Goal: Information Seeking & Learning: Learn about a topic

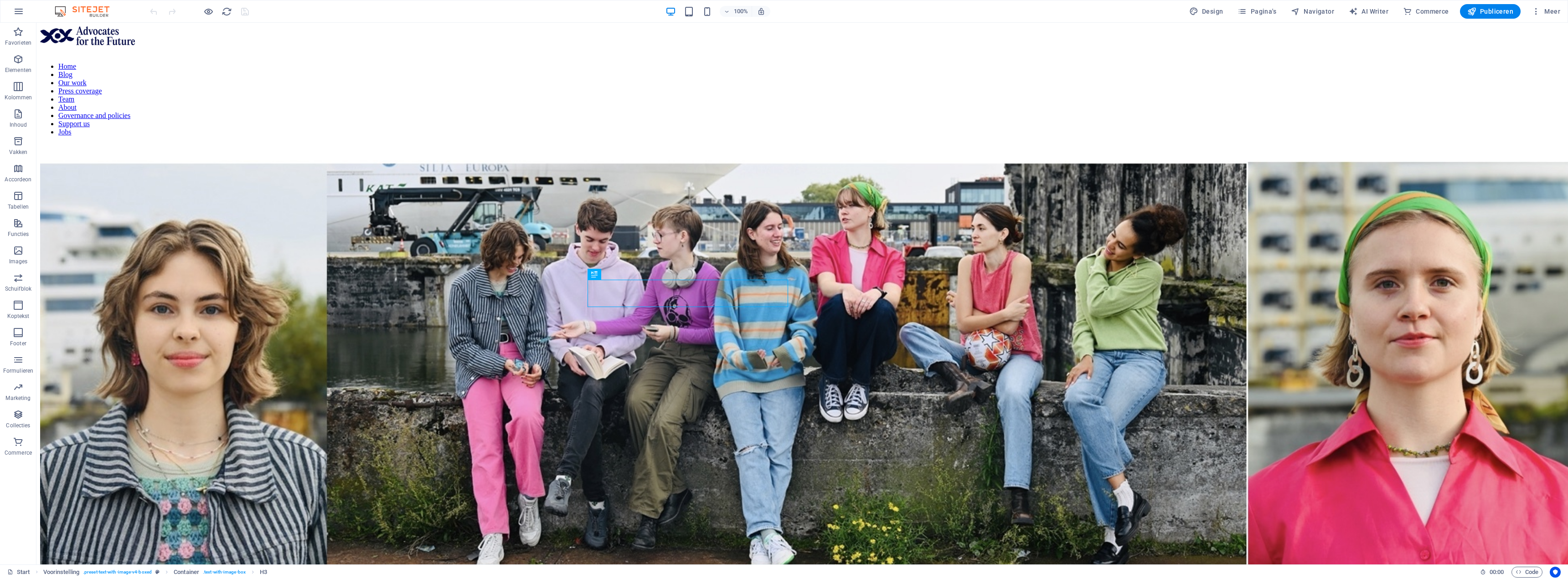
scroll to position [436, 0]
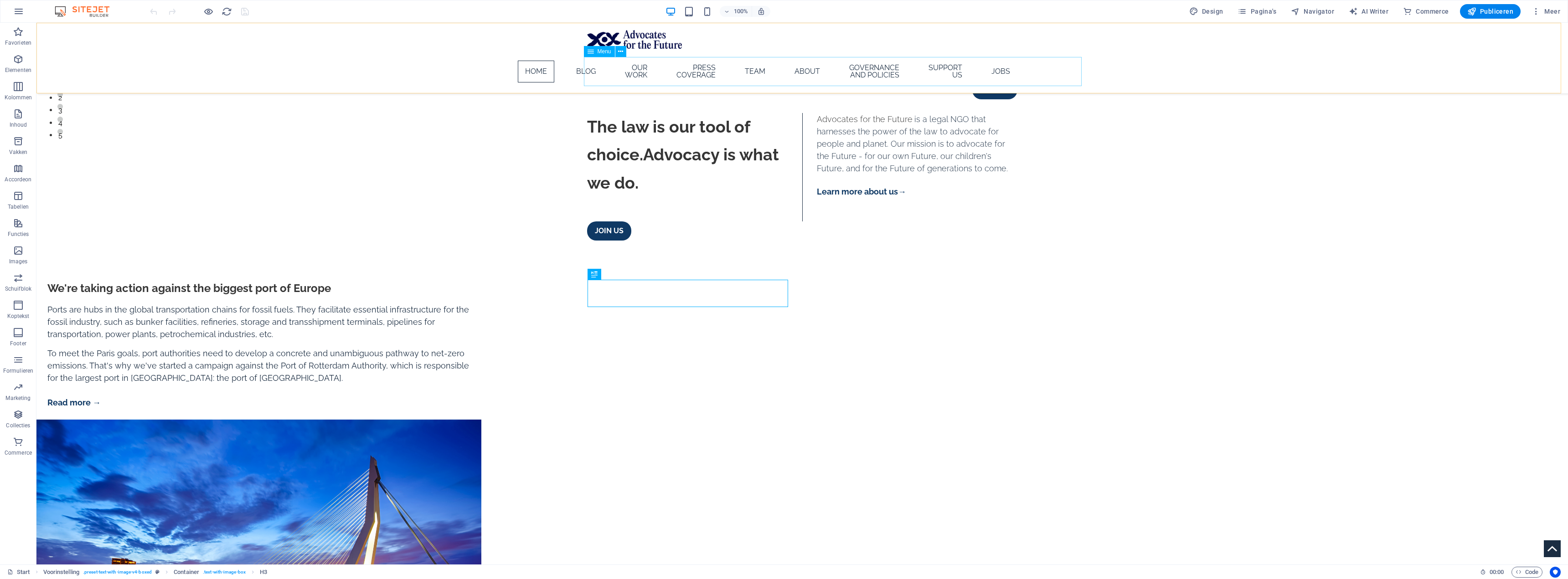
click at [649, 76] on nav "Home Blog Our work Press coverage Team About Governance and policies Support us…" at bounding box center [802, 72] width 430 height 29
click at [1556, 15] on span "Meer" at bounding box center [1545, 11] width 29 height 9
click at [1259, 6] on div at bounding box center [784, 290] width 1568 height 579
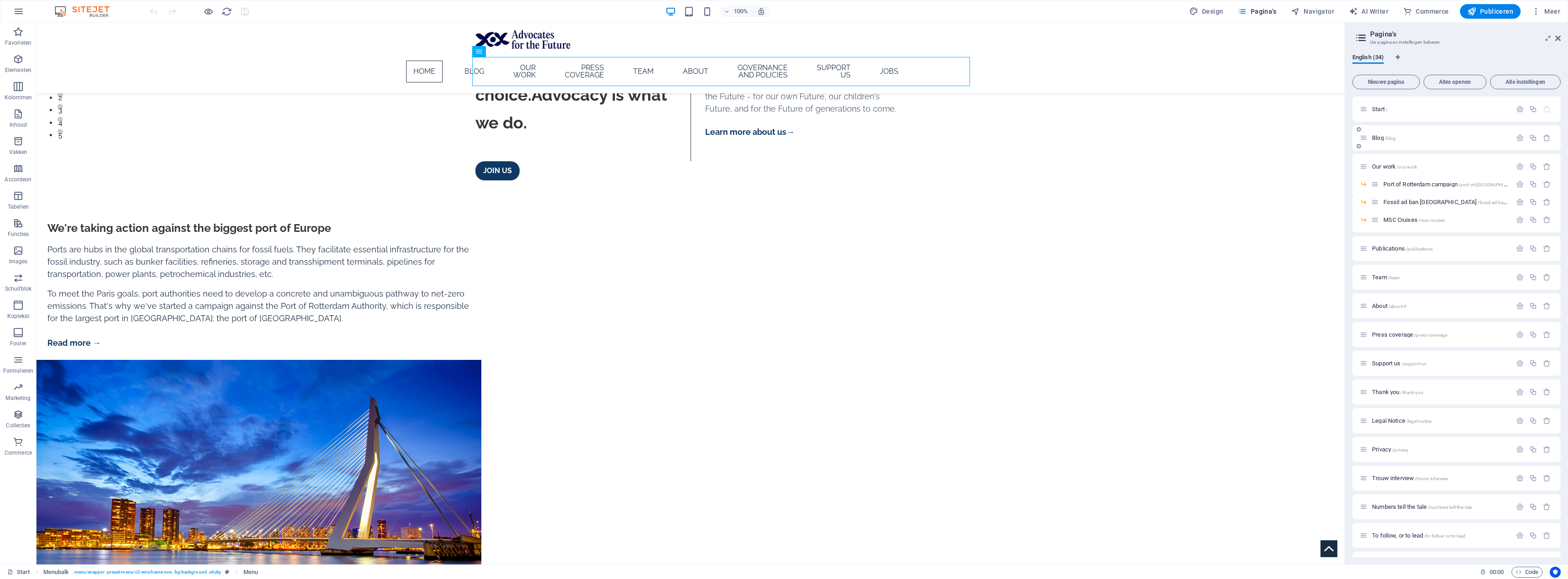
click at [1420, 140] on p "Blog /blog" at bounding box center [1440, 138] width 137 height 6
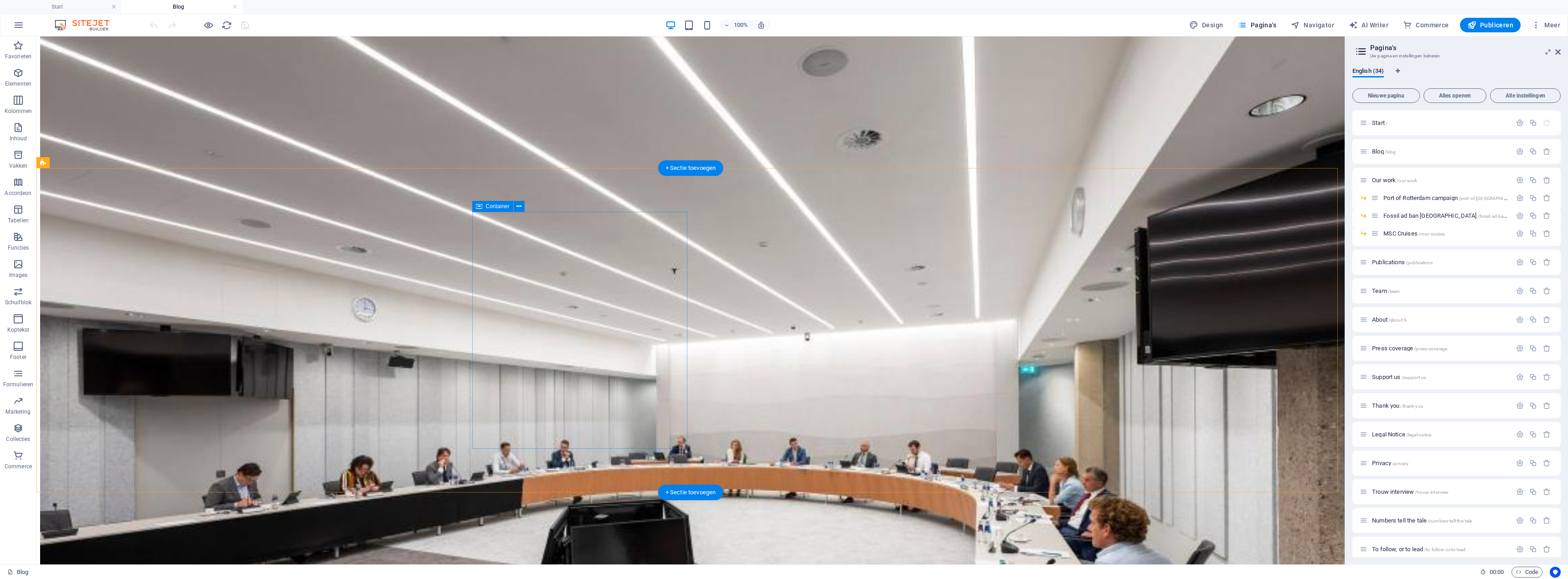
scroll to position [364, 0]
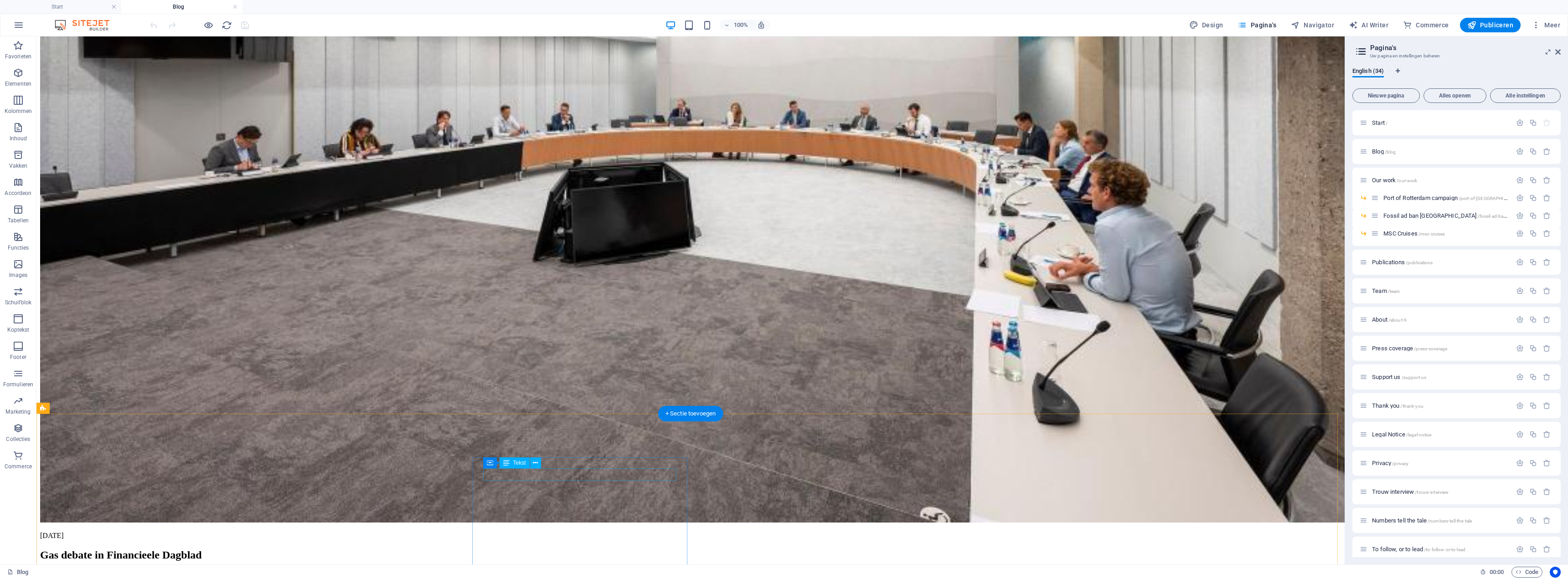
scroll to position [683, 0]
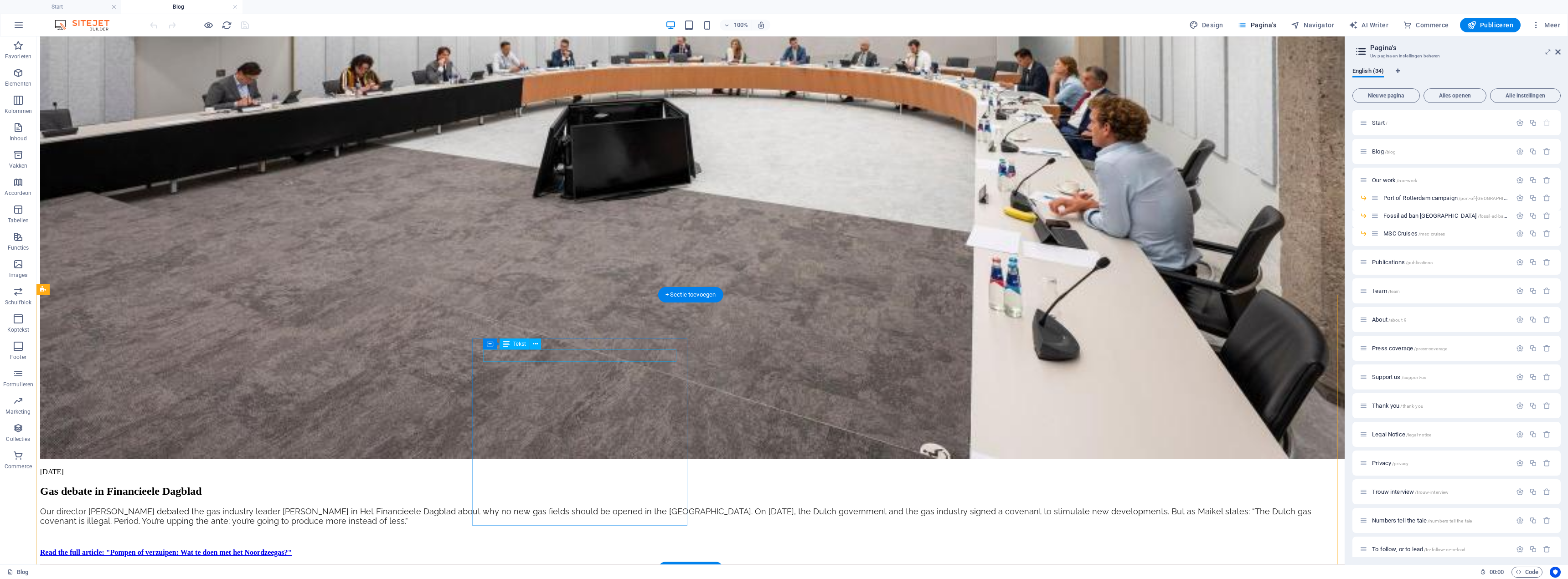
drag, startPoint x: 473, startPoint y: 347, endPoint x: 465, endPoint y: 347, distance: 8.0
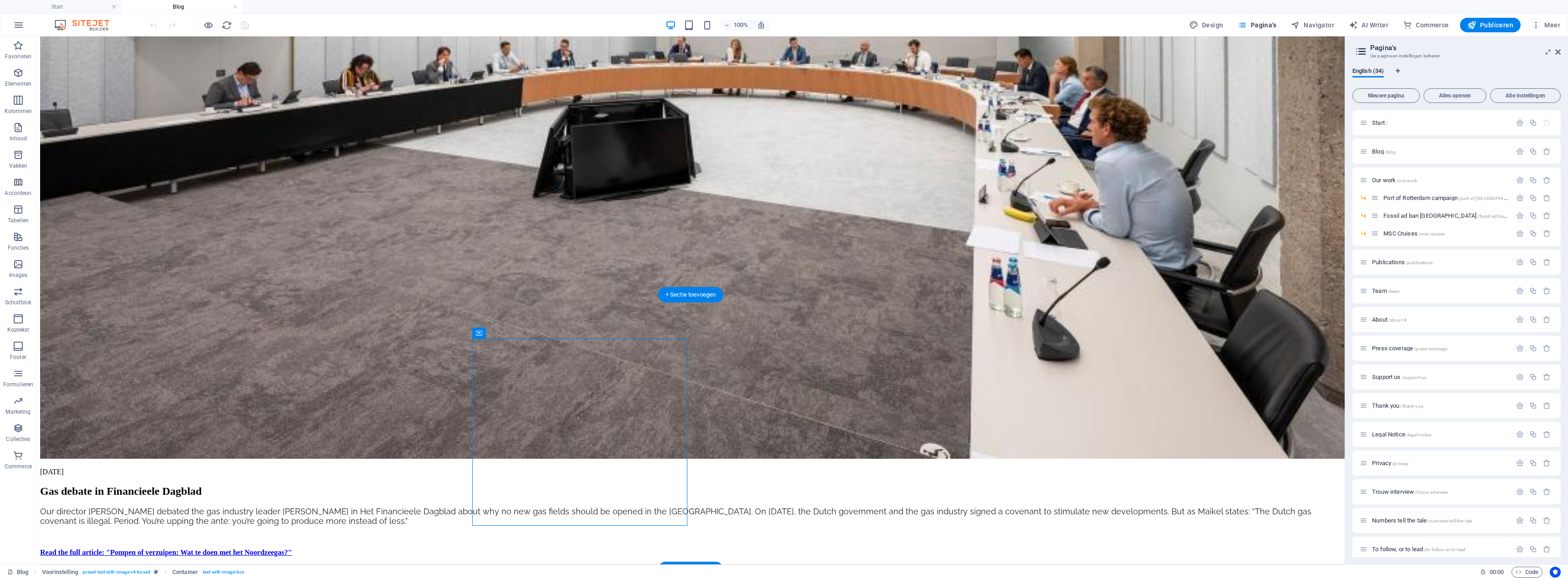
drag, startPoint x: 473, startPoint y: 350, endPoint x: 457, endPoint y: 347, distance: 16.3
